Goal: Find specific page/section: Find specific page/section

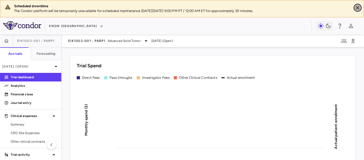
click at [358, 9] on icon "Close" at bounding box center [357, 7] width 5 height 5
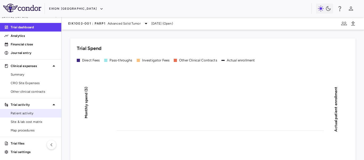
scroll to position [33, 0]
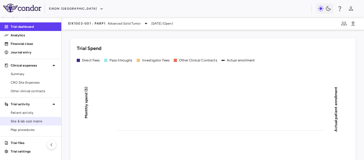
click at [19, 122] on span "Site & lab cost matrix" at bounding box center [34, 121] width 46 height 5
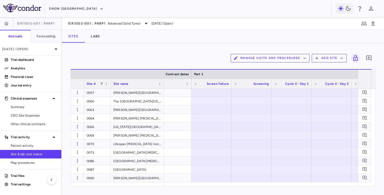
scroll to position [75, 0]
